Goal: Transaction & Acquisition: Purchase product/service

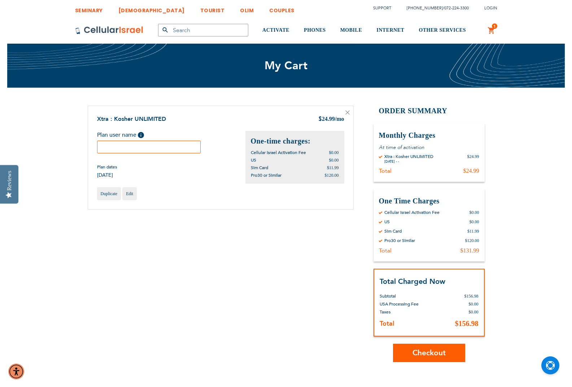
click at [152, 146] on input "text" at bounding box center [149, 147] width 104 height 13
type input "T"
click at [208, 248] on div "Shopping Cart Items Xtra : Kosher UNLIMITED $ 24.99 /mo Plan user name Help yyg…" at bounding box center [286, 234] width 397 height 257
drag, startPoint x: 158, startPoint y: 146, endPoint x: 126, endPoint y: 149, distance: 31.9
click at [126, 149] on input "yygins" at bounding box center [149, 147] width 104 height 13
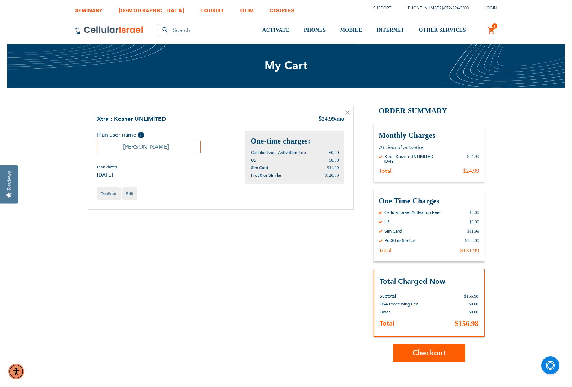
type input "Yehuda Ginsberg"
click at [439, 355] on span "Checkout" at bounding box center [429, 353] width 33 height 10
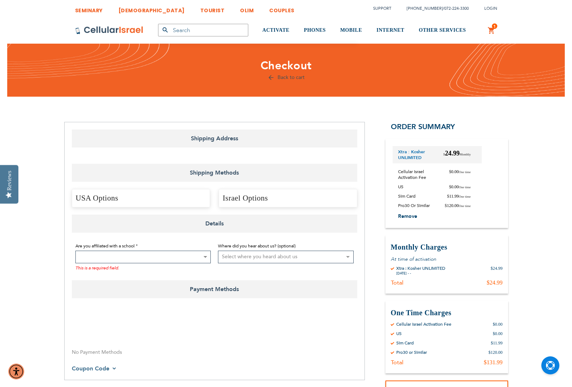
select select "US"
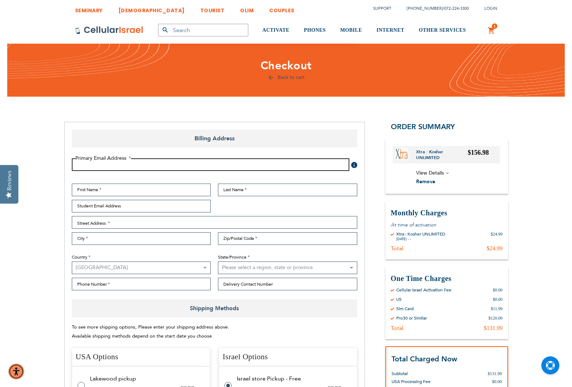
click at [208, 164] on input "Email Address" at bounding box center [211, 165] width 278 height 13
type input "[EMAIL_ADDRESS][DOMAIN_NAME]"
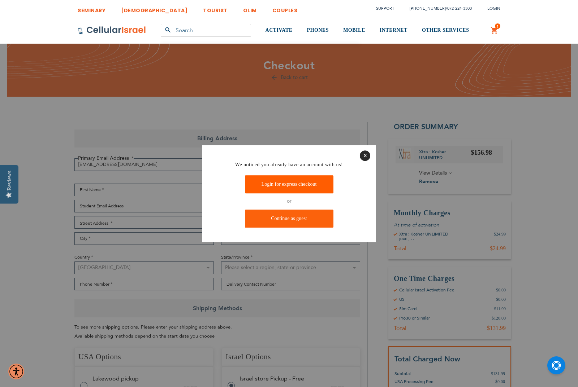
click at [269, 180] on link "Login for express checkout" at bounding box center [289, 185] width 88 height 18
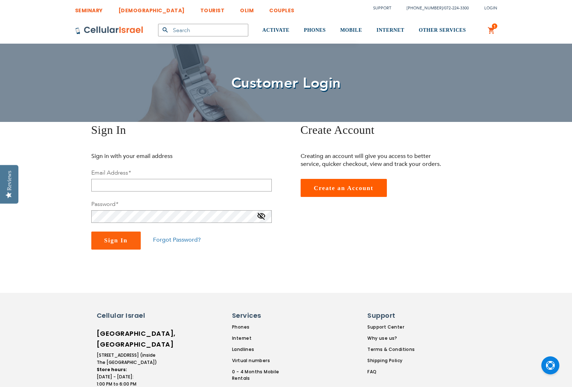
click at [166, 177] on div "Email Address *" at bounding box center [181, 180] width 181 height 23
click at [164, 182] on input "email" at bounding box center [181, 185] width 181 height 13
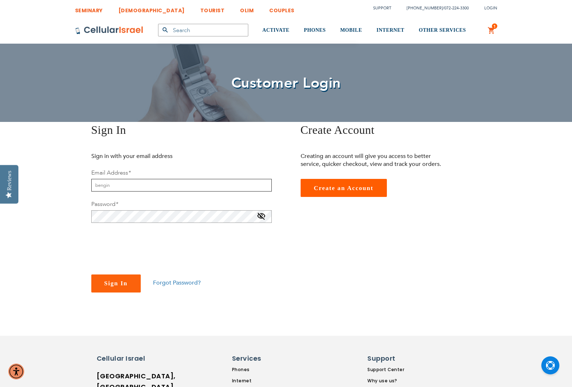
type input "[EMAIL_ADDRESS][DOMAIN_NAME]"
checkbox input "true"
click at [113, 286] on span "Sign In" at bounding box center [115, 283] width 23 height 7
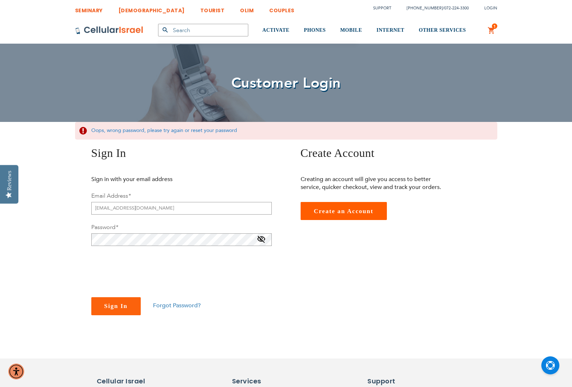
checkbox input "true"
click at [116, 300] on button "Sign In" at bounding box center [115, 307] width 49 height 18
